Goal: Check status: Check status

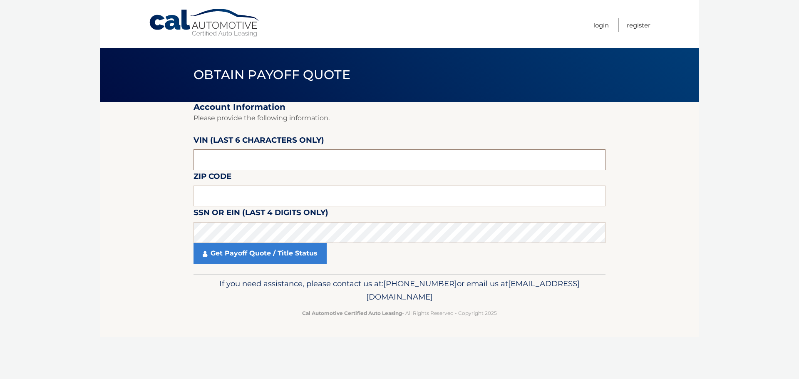
click at [253, 157] on input "text" at bounding box center [400, 159] width 412 height 21
type input "202986"
type input "10308"
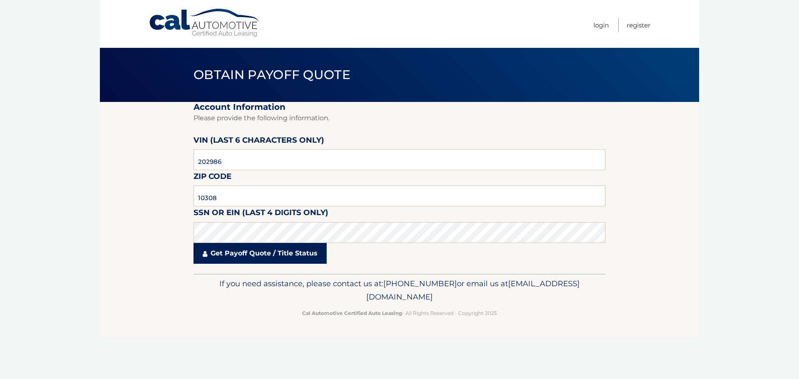
click at [246, 253] on link "Get Payoff Quote / Title Status" at bounding box center [260, 253] width 133 height 21
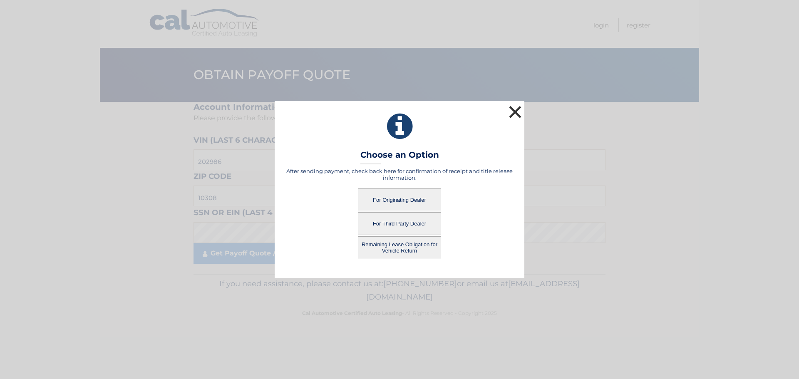
click at [517, 109] on button "×" at bounding box center [515, 112] width 17 height 17
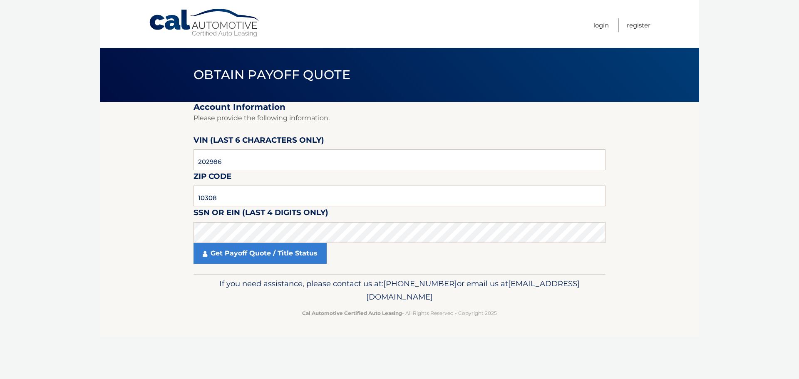
drag, startPoint x: 326, startPoint y: 298, endPoint x: 472, endPoint y: 303, distance: 145.8
click at [472, 303] on p "If you need assistance, please contact us at: 609-807-3200 or email us at Custo…" at bounding box center [399, 290] width 401 height 27
copy span "[EMAIL_ADDRESS][DOMAIN_NAME]"
click at [672, 178] on section "Account Information Please provide the following information. VIN (last 6 chara…" at bounding box center [399, 188] width 599 height 172
click at [179, 156] on section "Account Information Please provide the following information. VIN (last 6 chara…" at bounding box center [399, 188] width 599 height 172
